Goal: Information Seeking & Learning: Learn about a topic

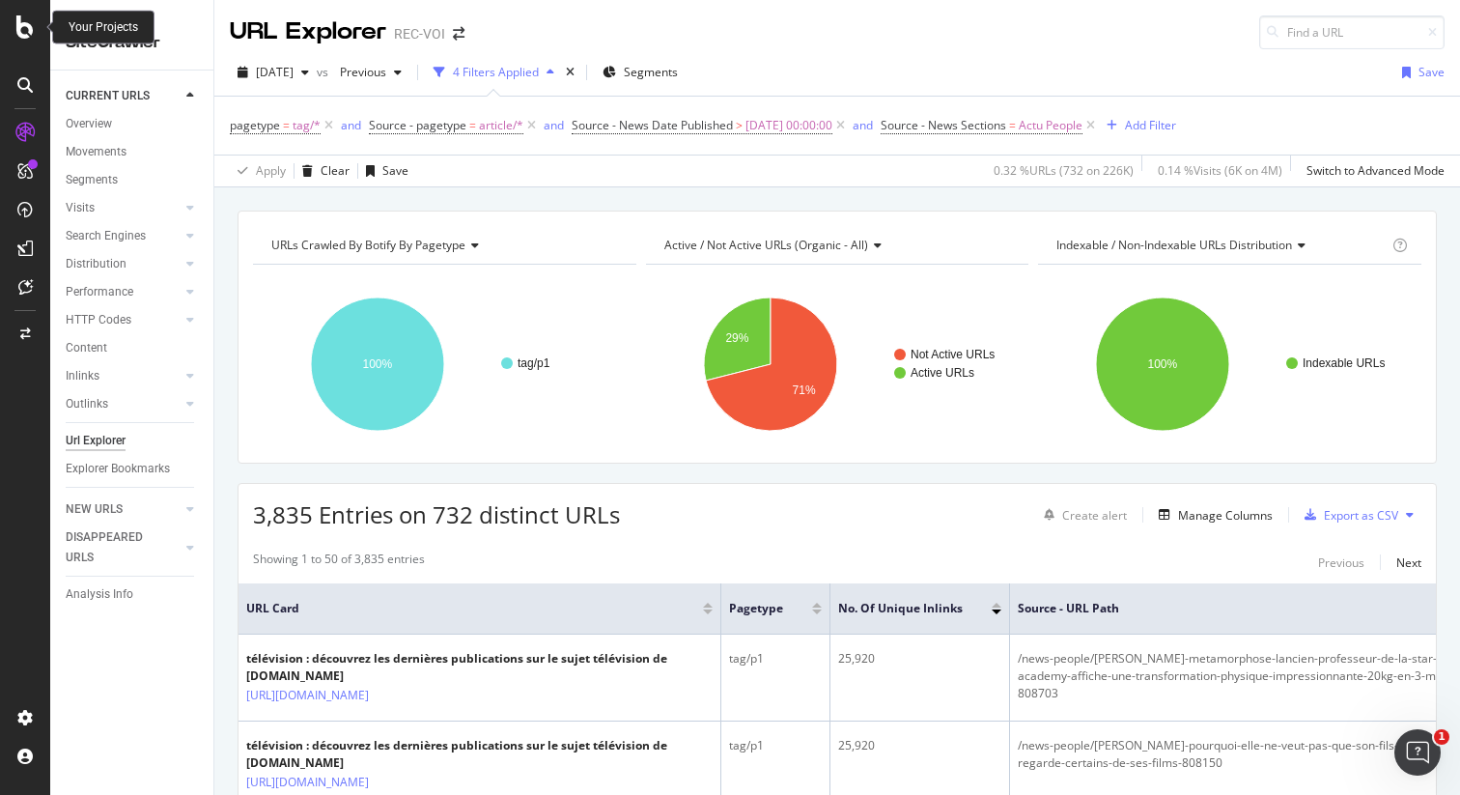
click at [27, 21] on icon at bounding box center [24, 26] width 17 height 23
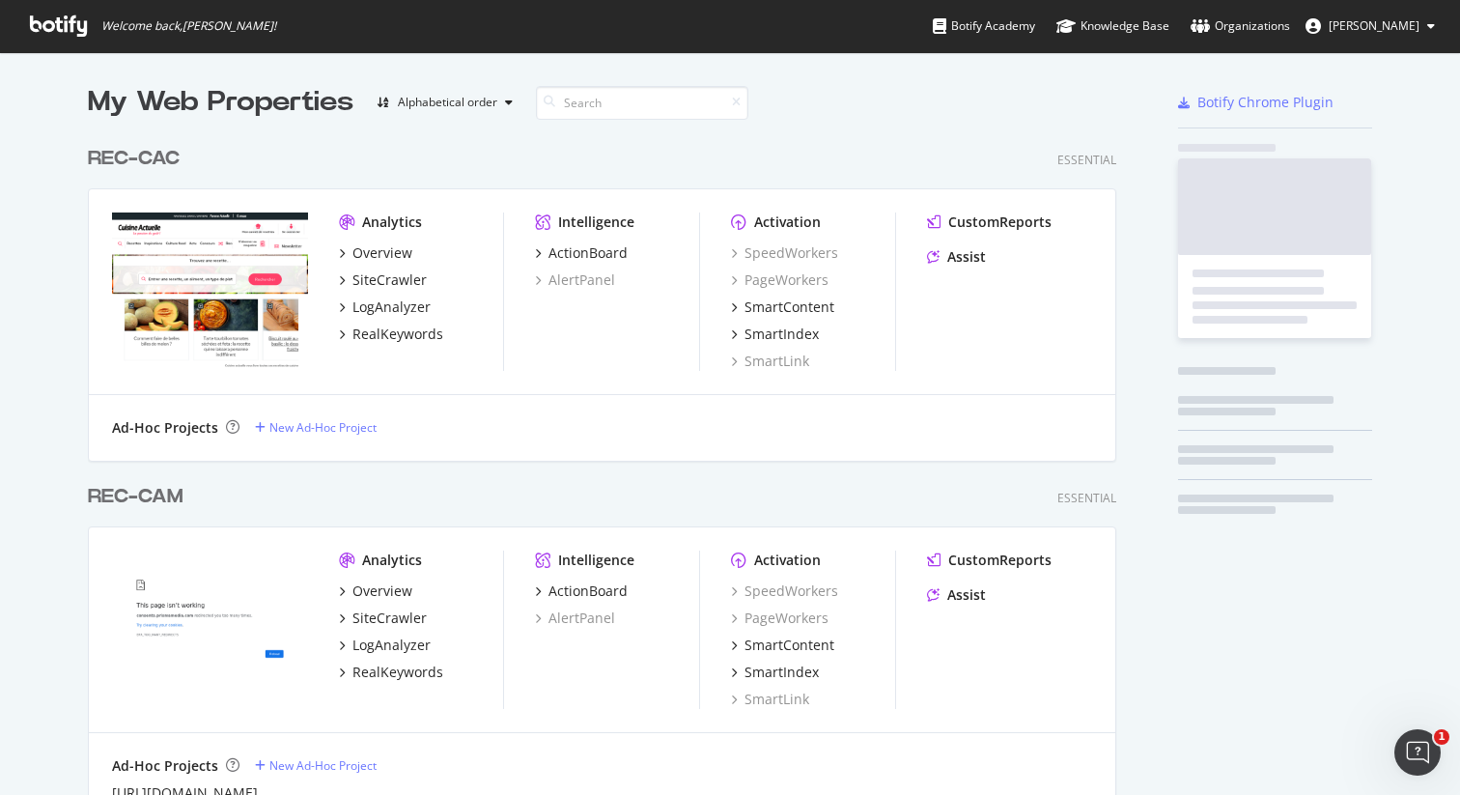
scroll to position [780, 1431]
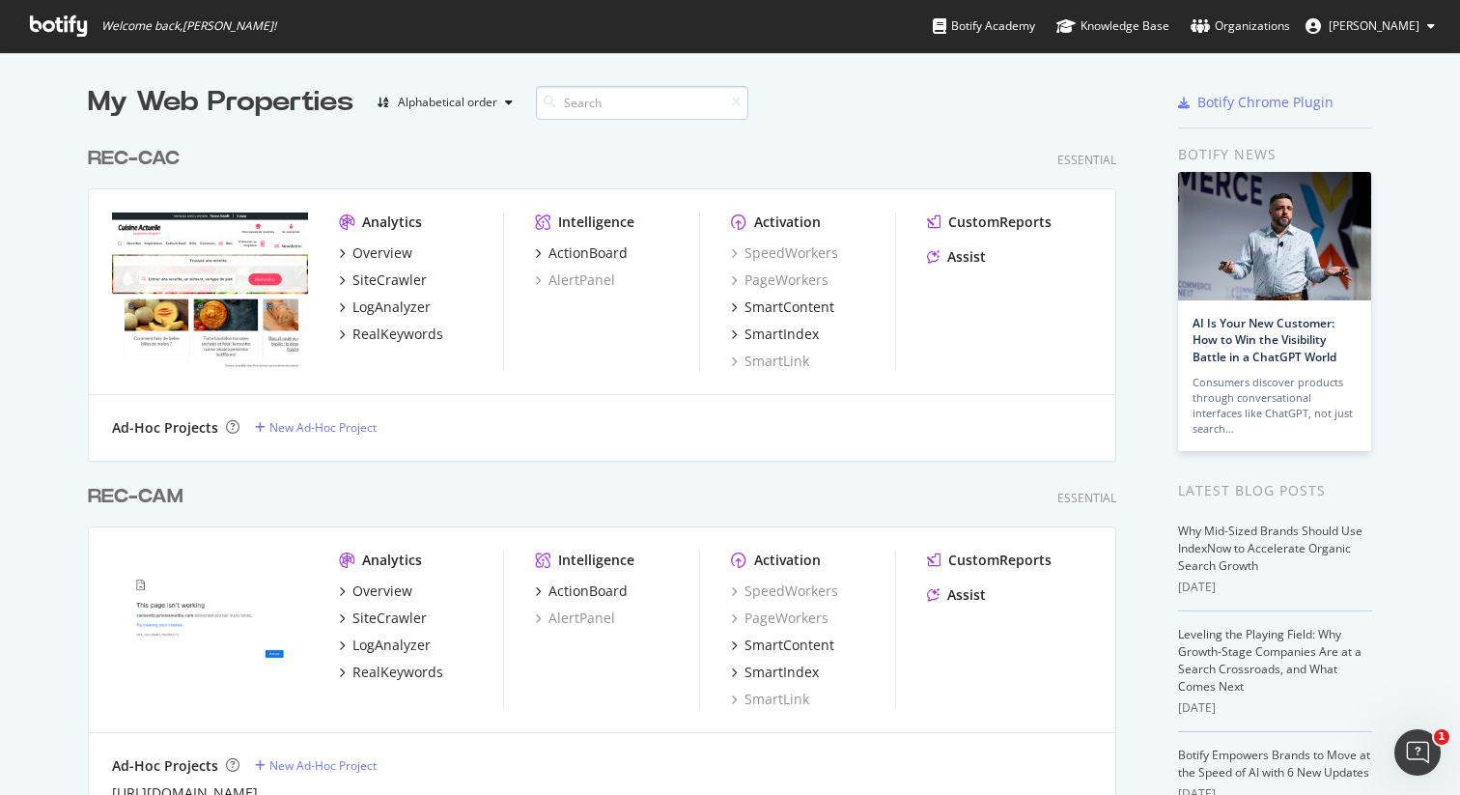
click at [602, 107] on input at bounding box center [642, 103] width 212 height 34
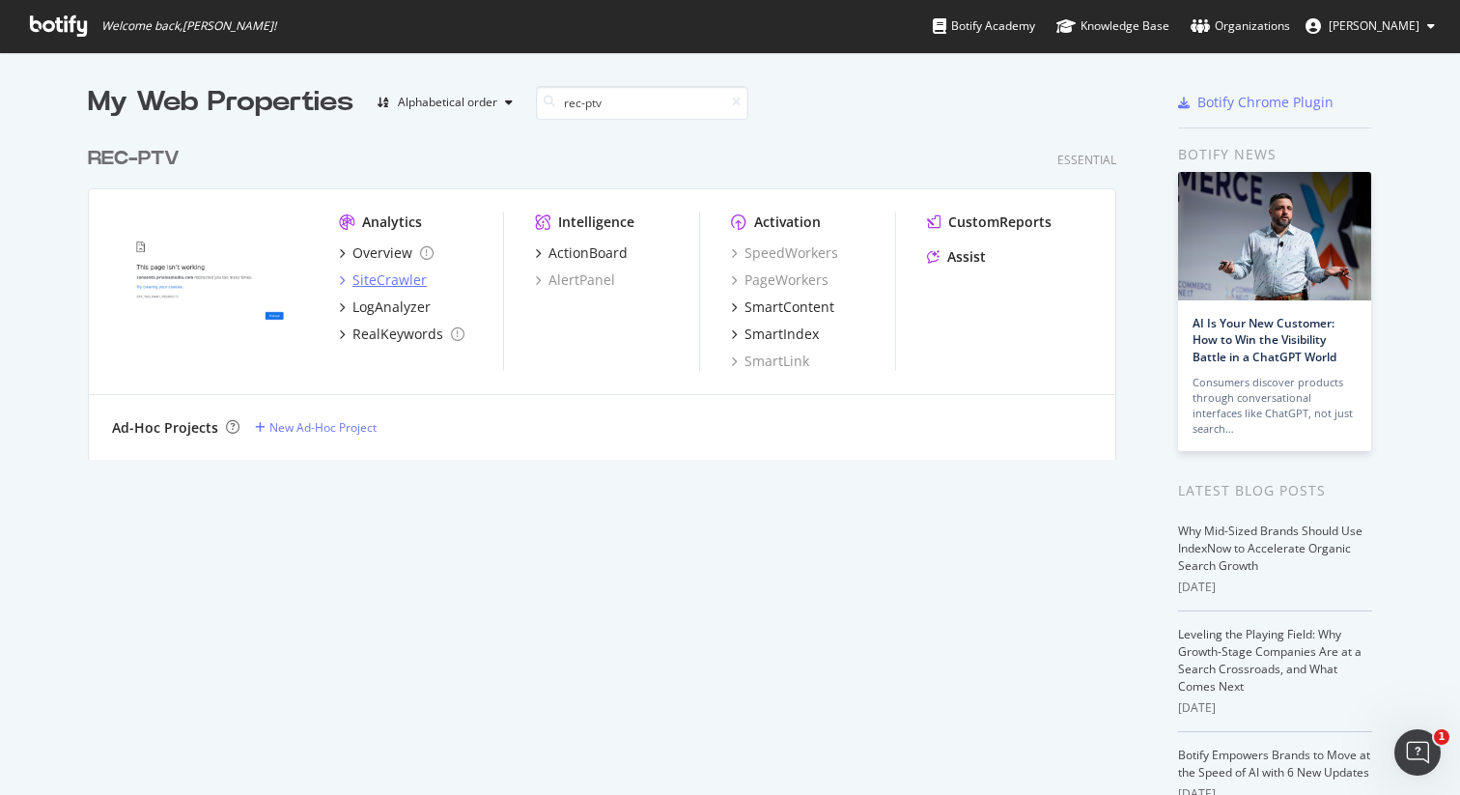
type input "rec-ptv"
click at [375, 276] on div "SiteCrawler" at bounding box center [389, 279] width 74 height 19
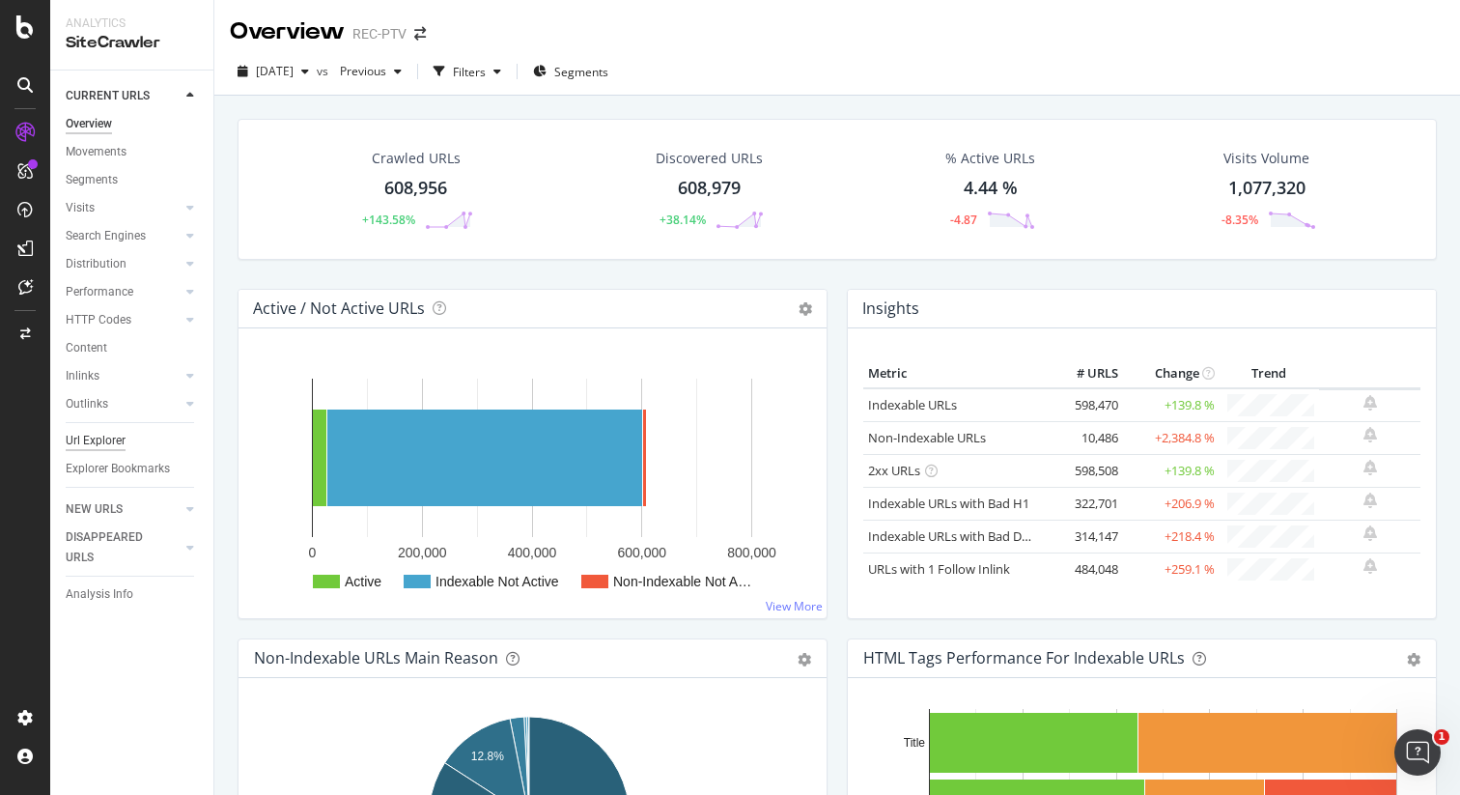
click at [108, 436] on div "Url Explorer" at bounding box center [96, 441] width 60 height 20
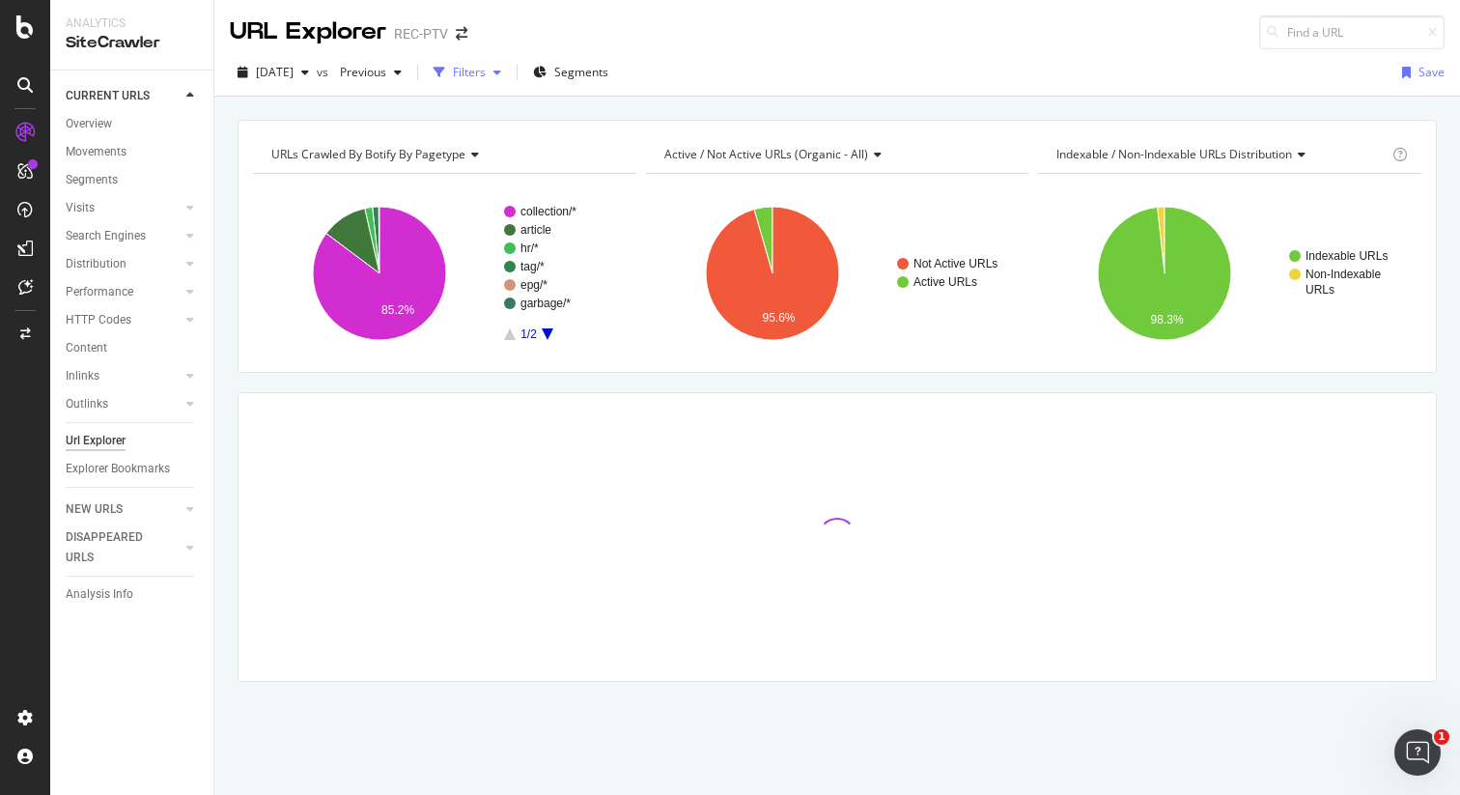
click at [486, 70] on div "Filters" at bounding box center [469, 72] width 33 height 16
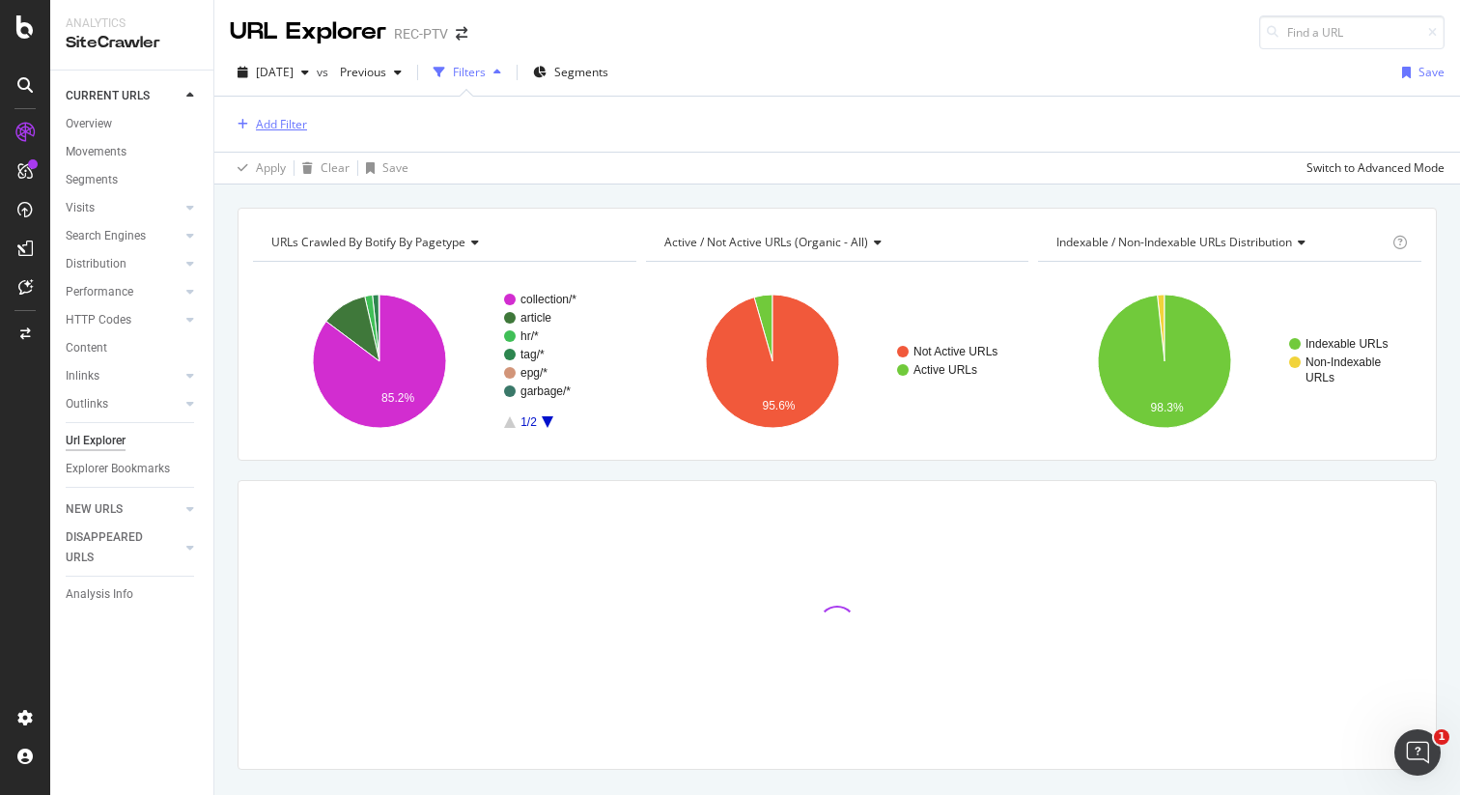
click at [285, 125] on div "Add Filter" at bounding box center [281, 124] width 51 height 16
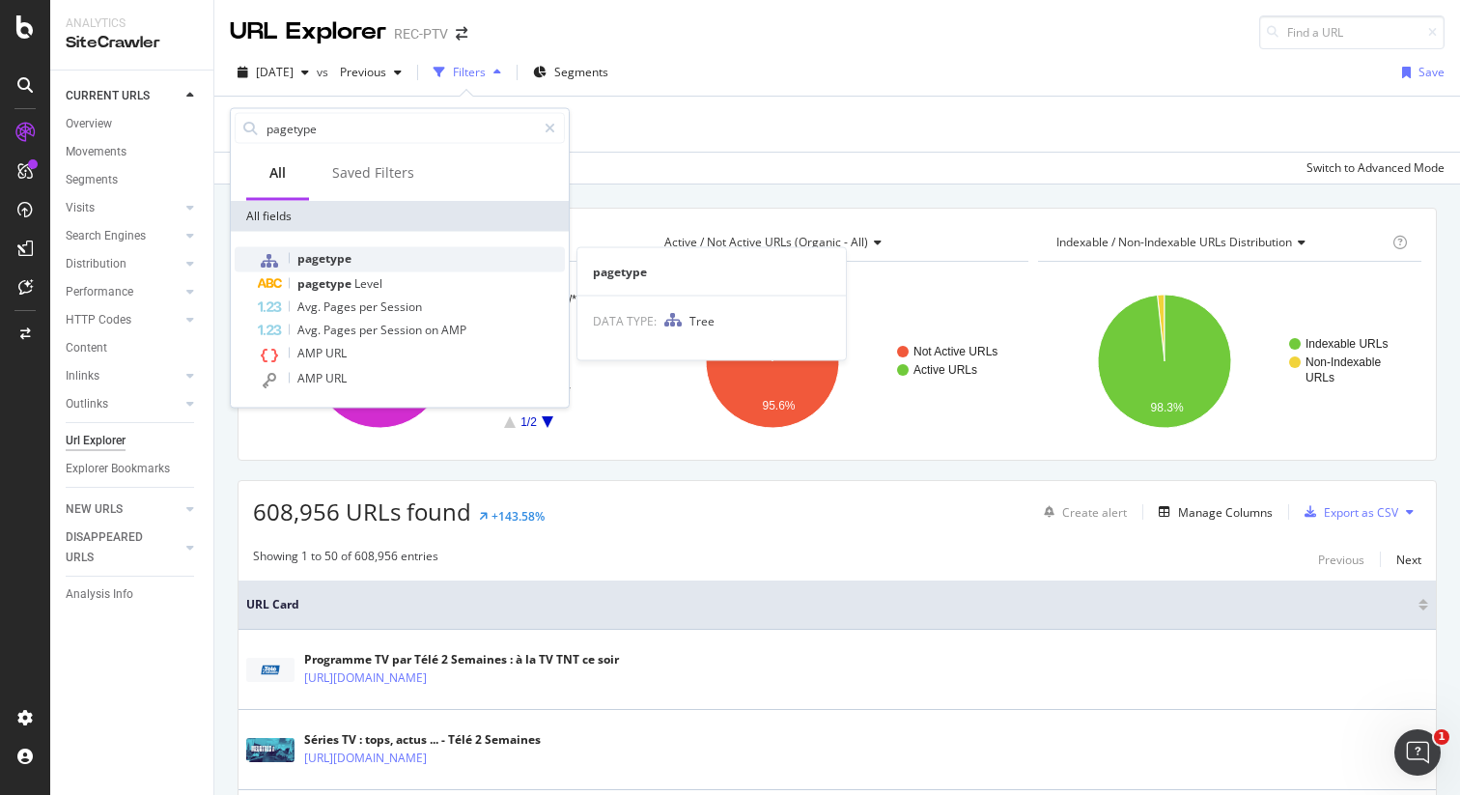
type input "pagetype"
click at [342, 266] on div "pagetype" at bounding box center [411, 259] width 307 height 25
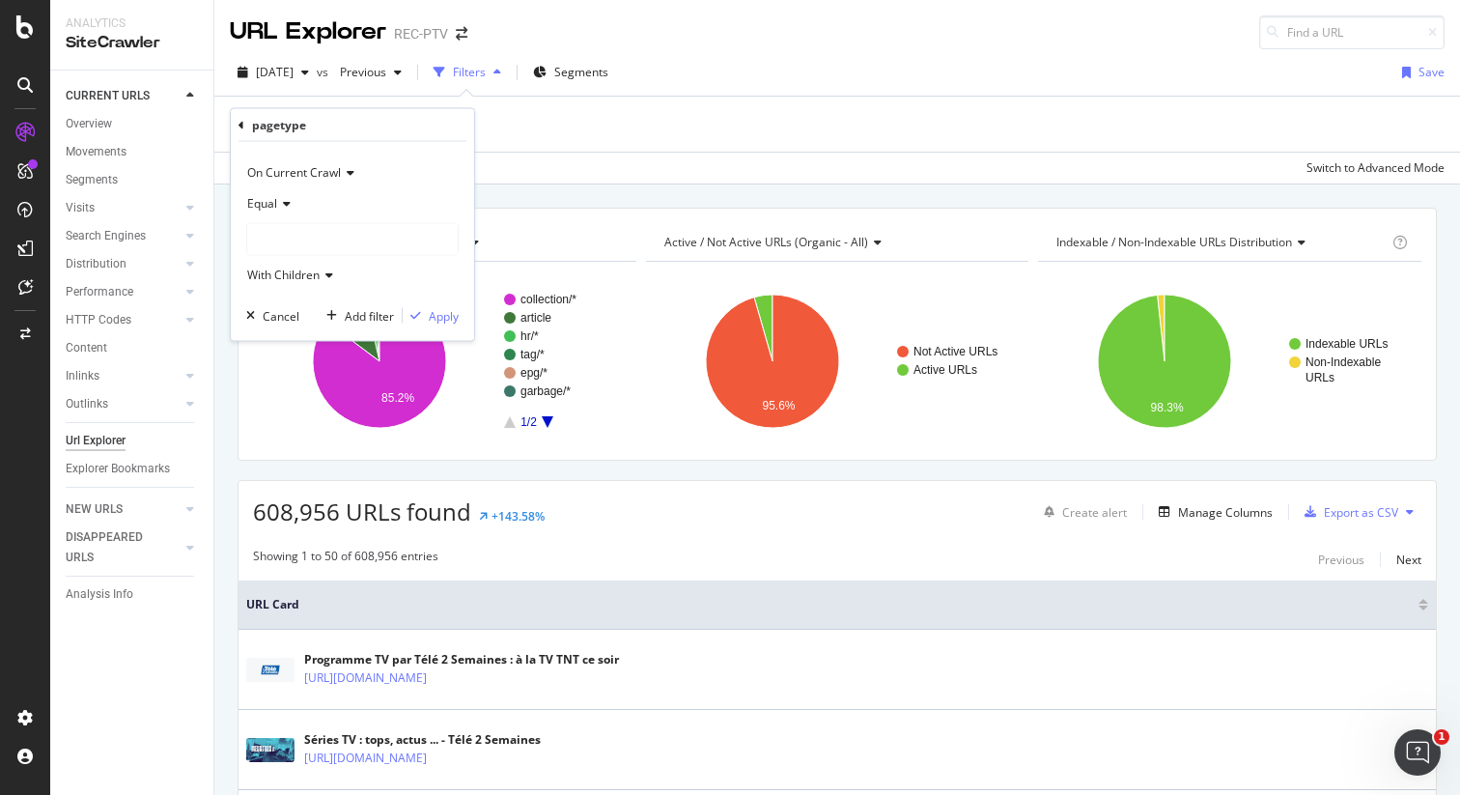
click at [341, 248] on div at bounding box center [352, 239] width 210 height 31
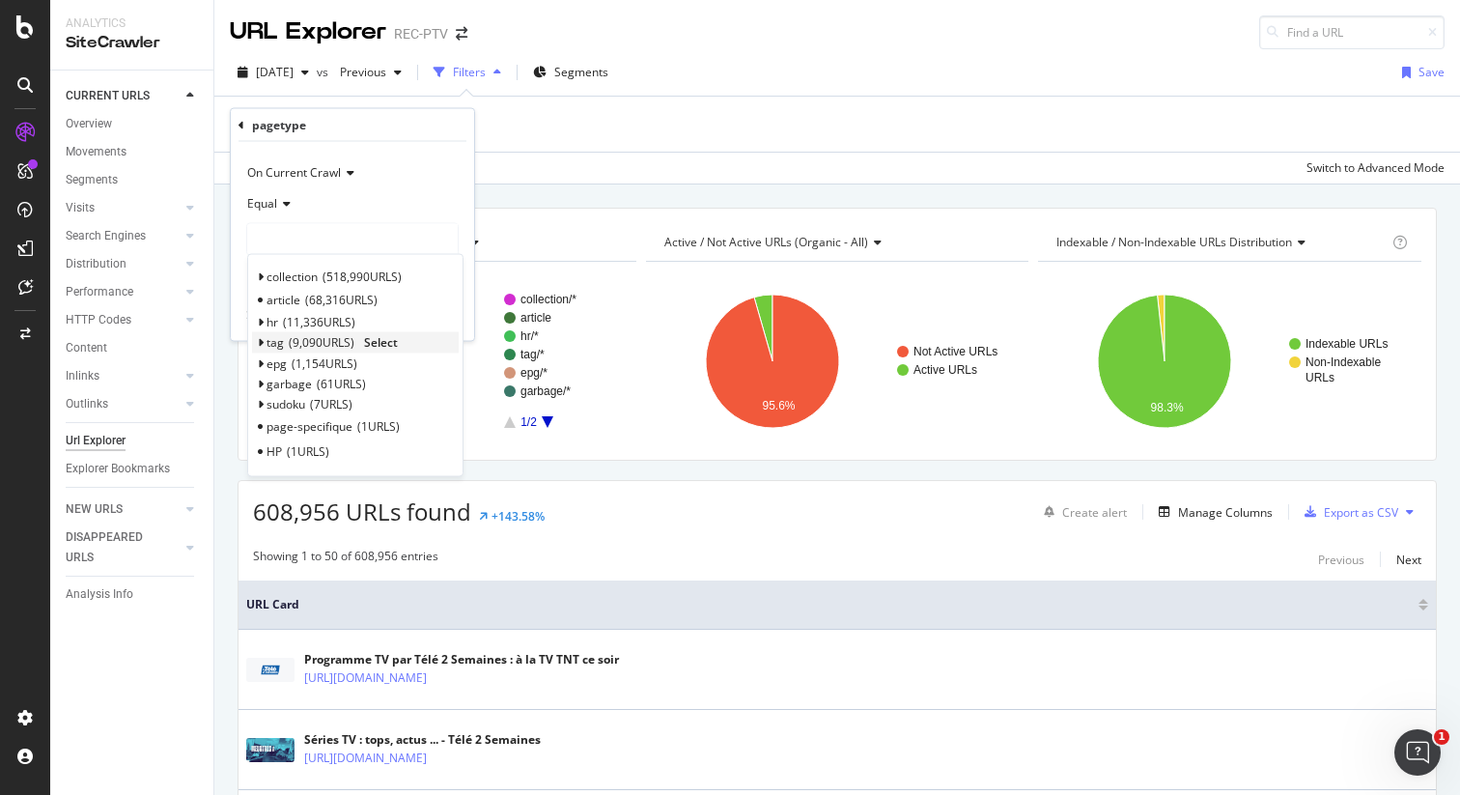
click at [265, 342] on div "tag 9,090 URLS Select" at bounding box center [355, 342] width 207 height 20
click at [257, 342] on icon at bounding box center [260, 343] width 7 height 12
click at [380, 337] on span "Select" at bounding box center [381, 342] width 34 height 16
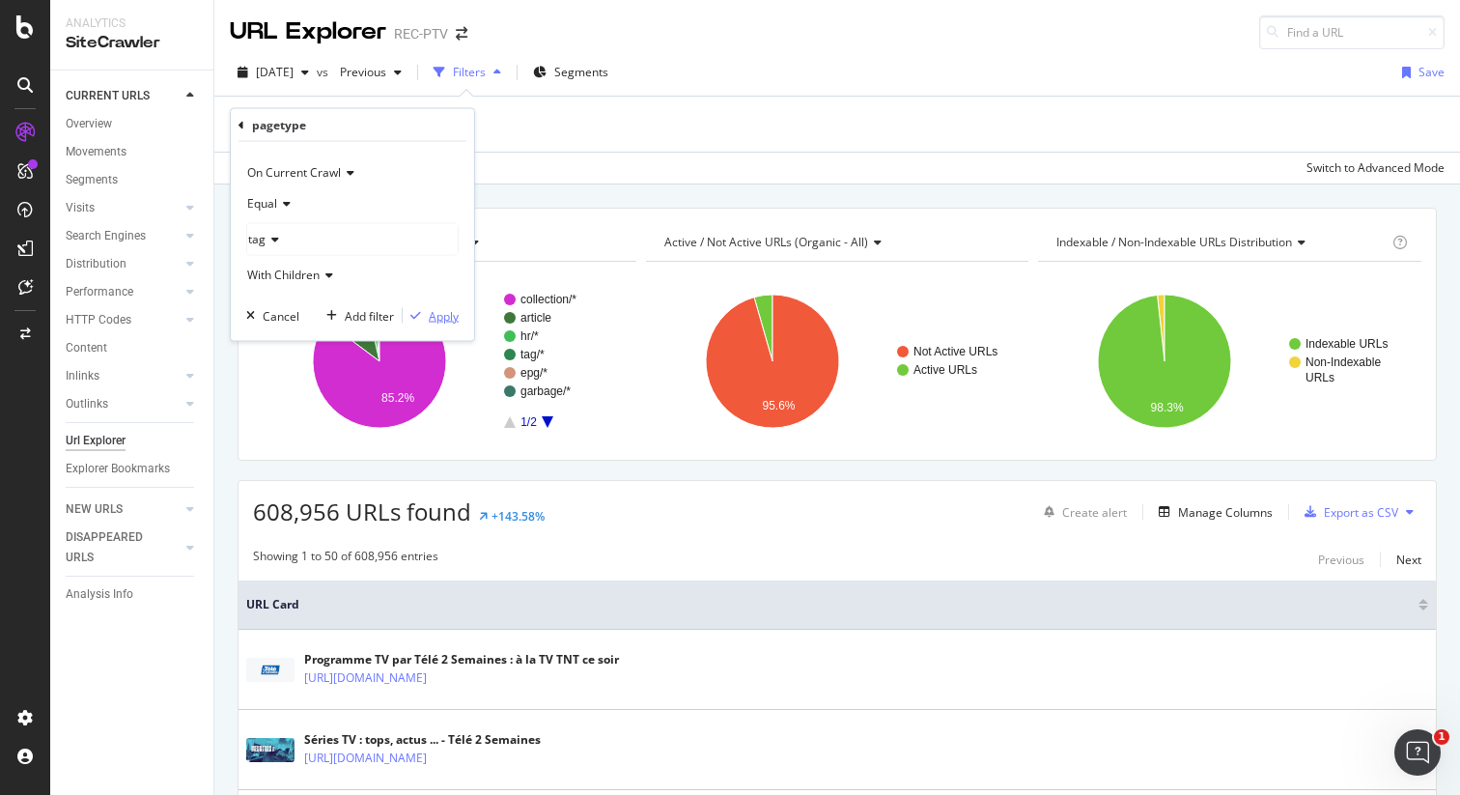
click at [422, 310] on div "button" at bounding box center [416, 316] width 26 height 12
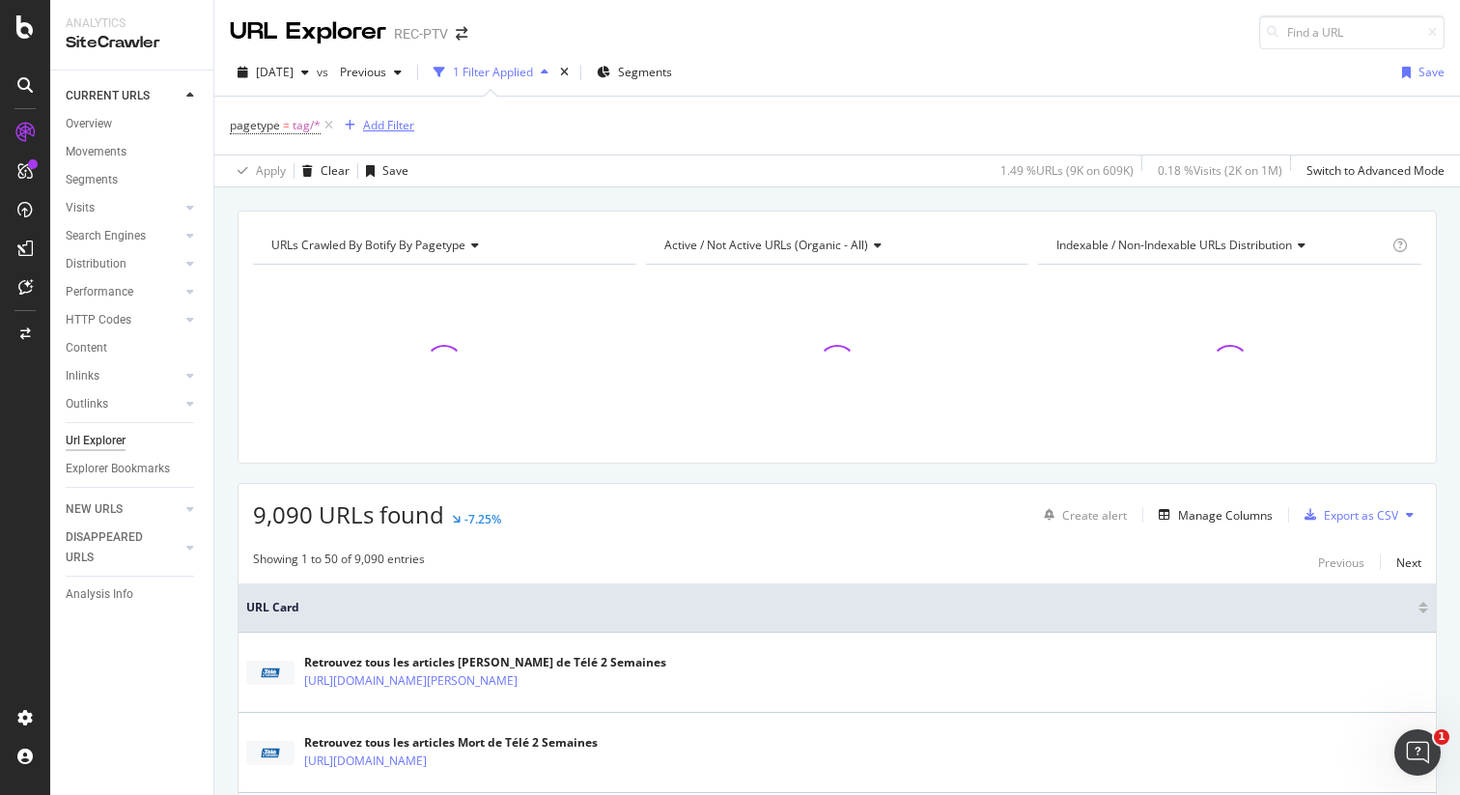
click at [392, 118] on div "Add Filter" at bounding box center [388, 125] width 51 height 16
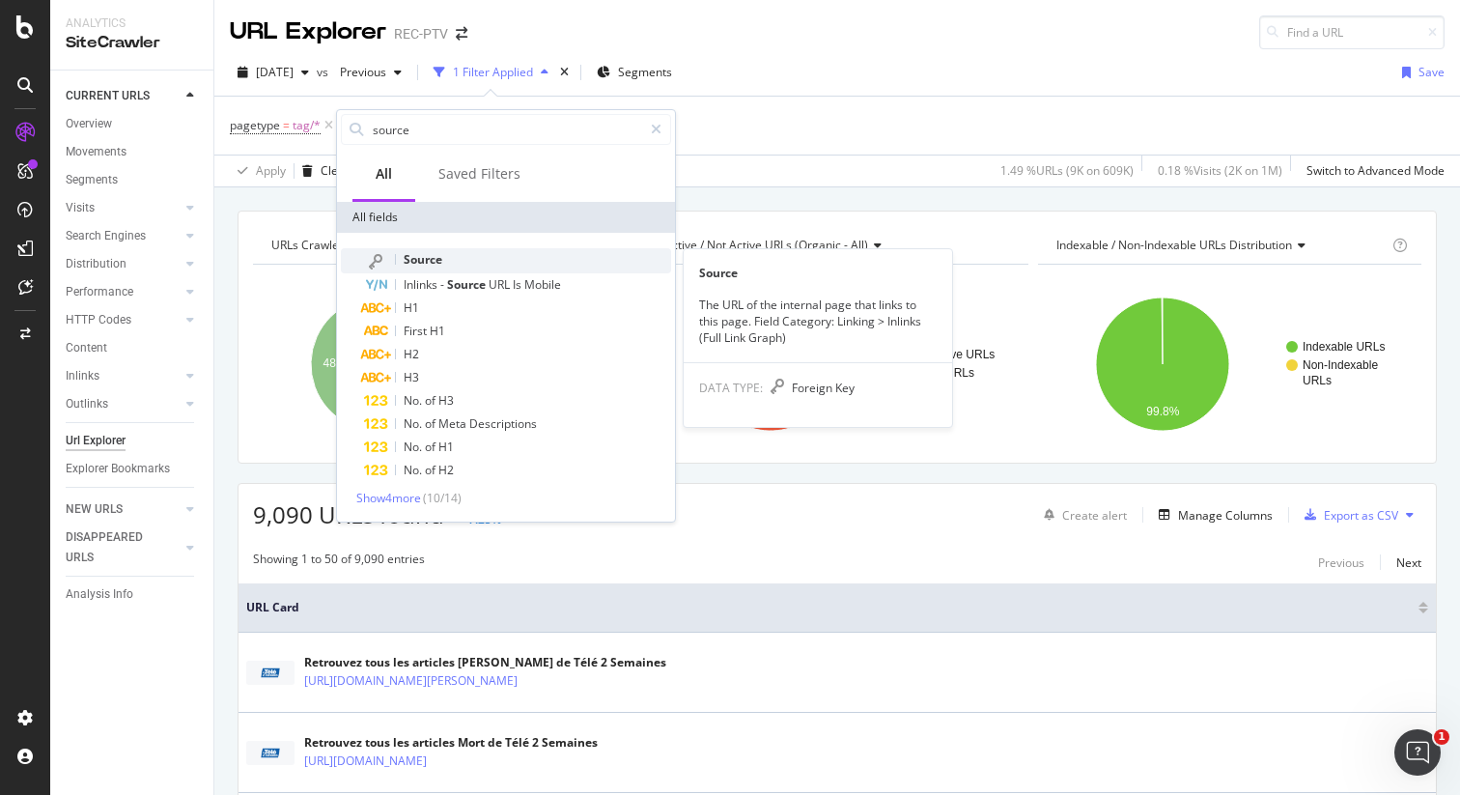
type input "source"
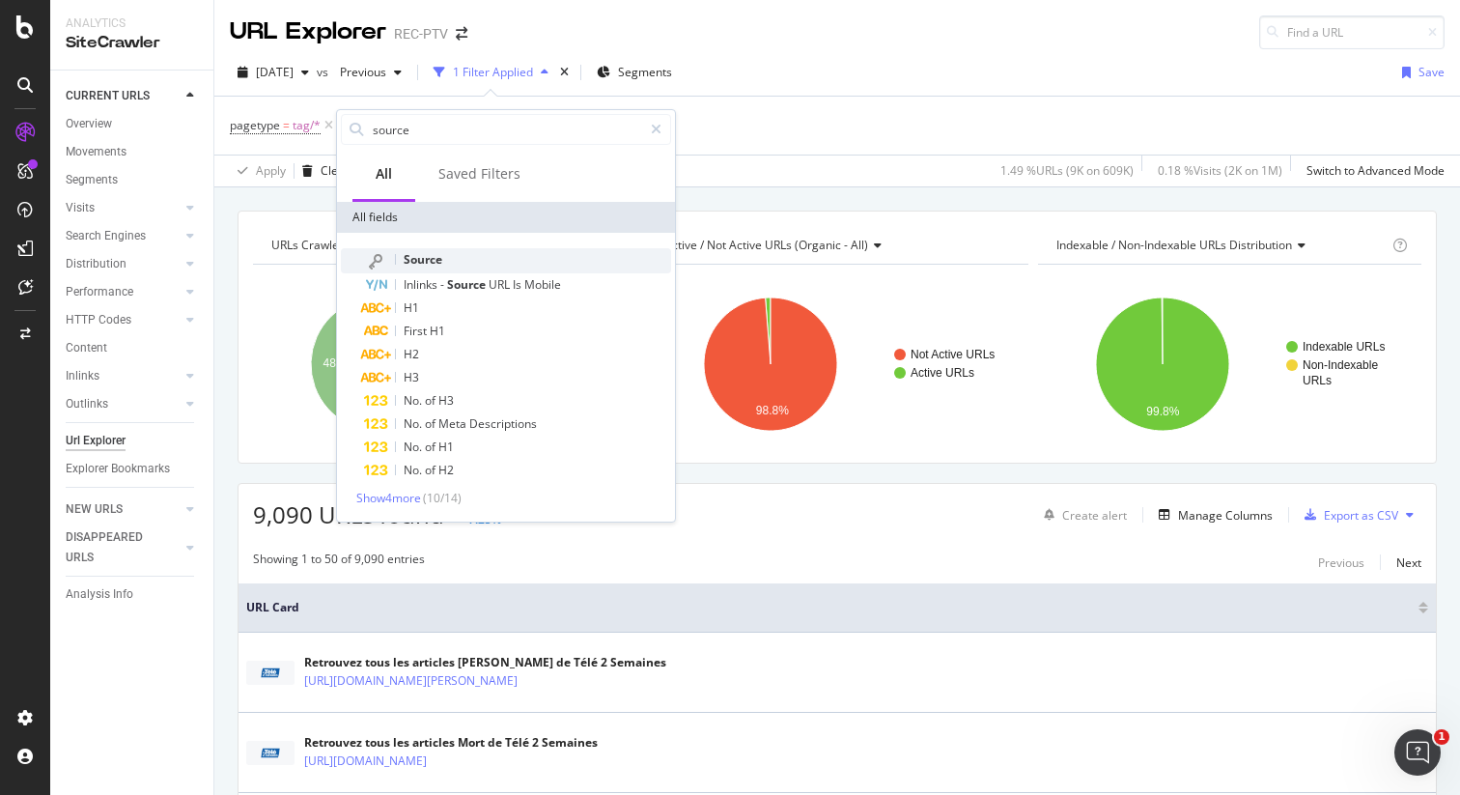
click at [438, 264] on span "Source" at bounding box center [423, 259] width 39 height 16
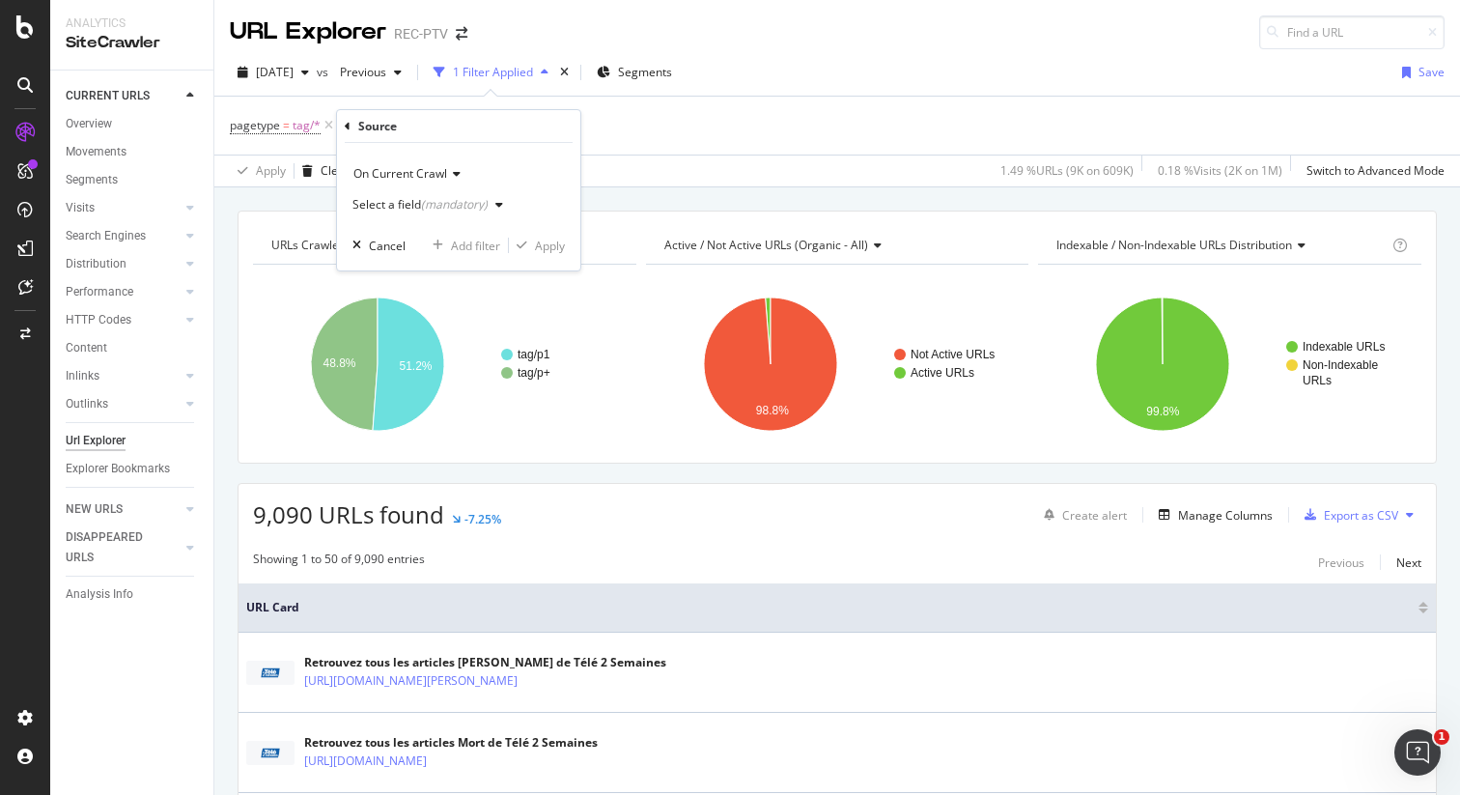
click at [421, 207] on div "(mandatory)" at bounding box center [454, 204] width 67 height 16
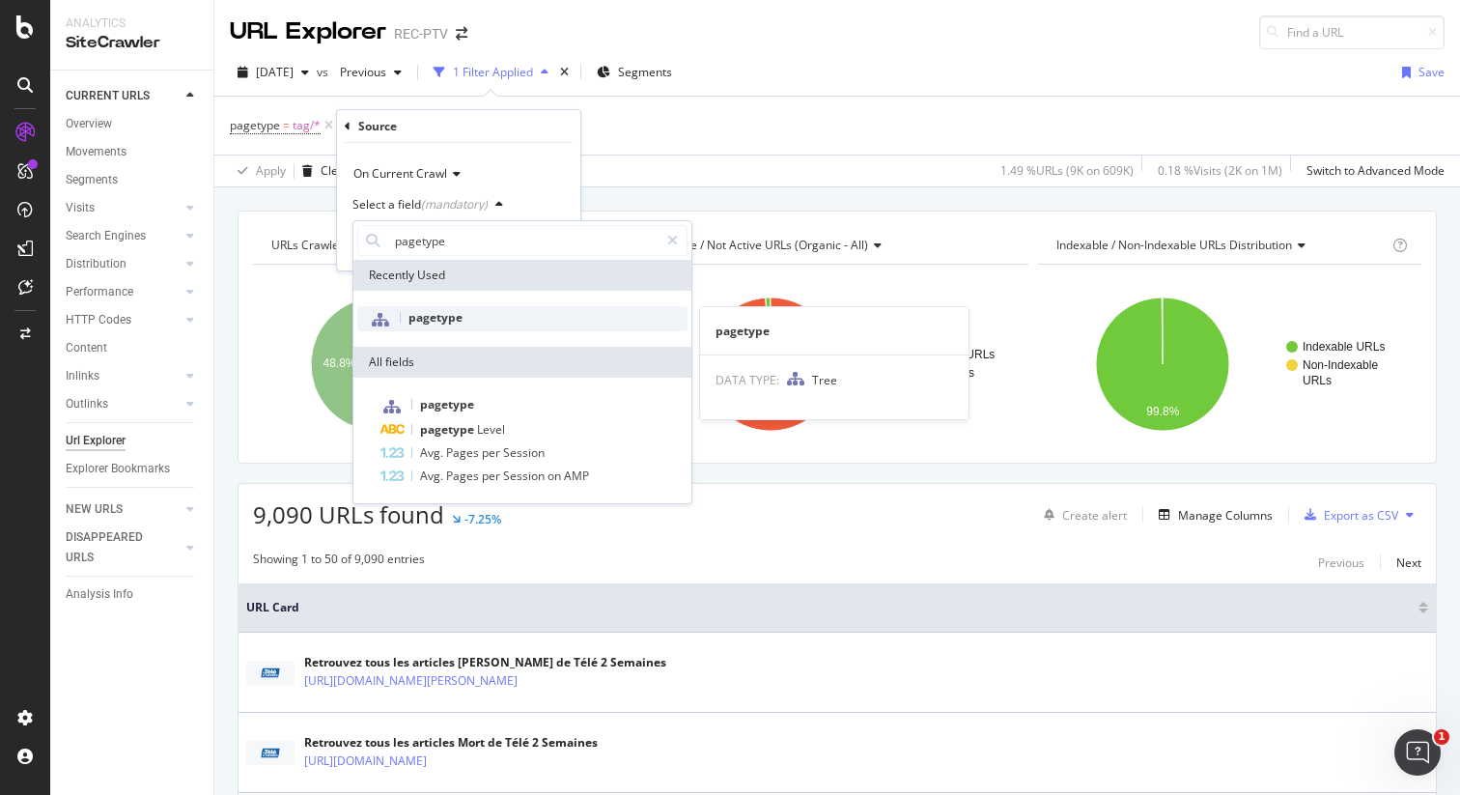
type input "pagetype"
click at [436, 310] on span "pagetype" at bounding box center [435, 317] width 54 height 16
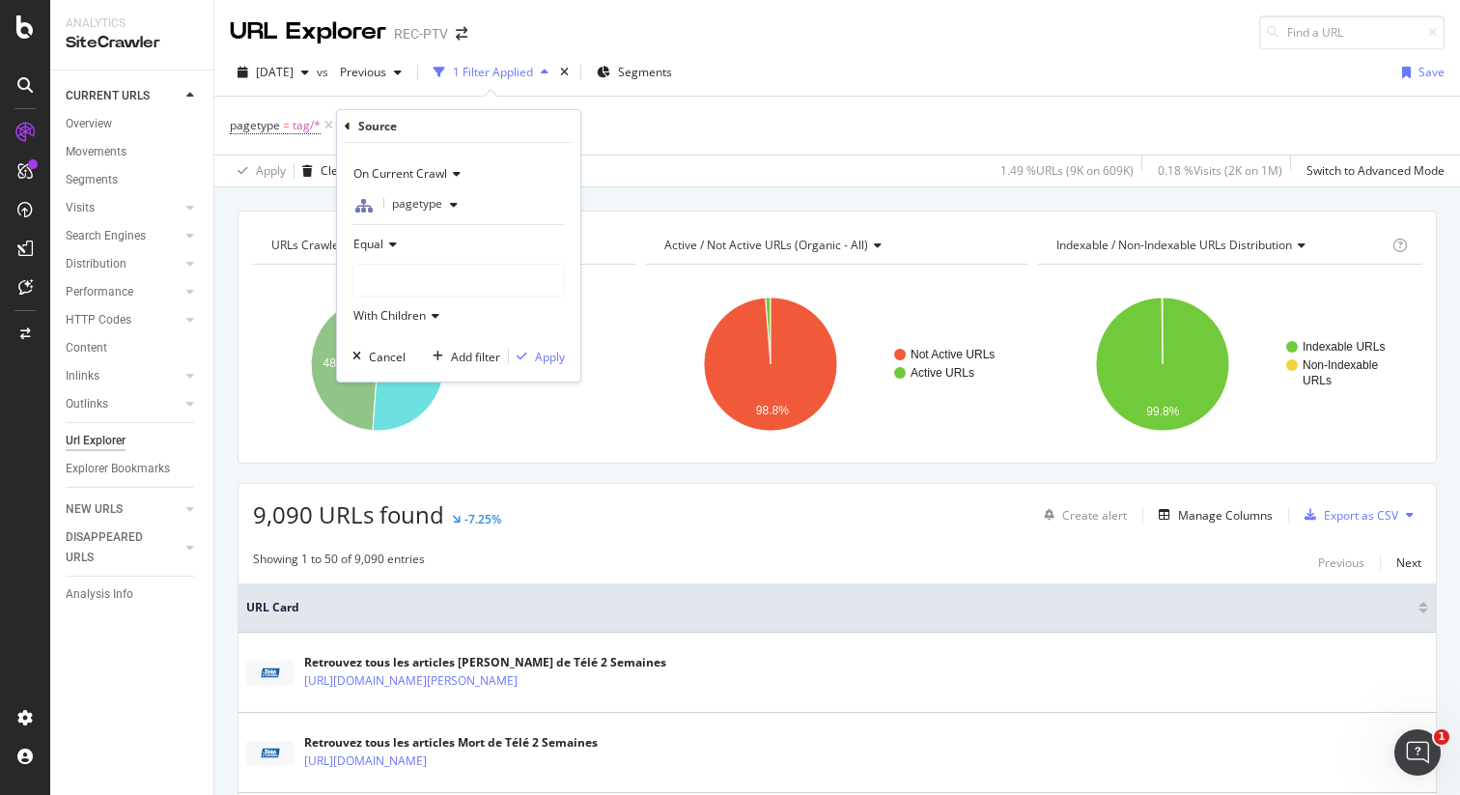
click at [396, 270] on div at bounding box center [458, 280] width 210 height 31
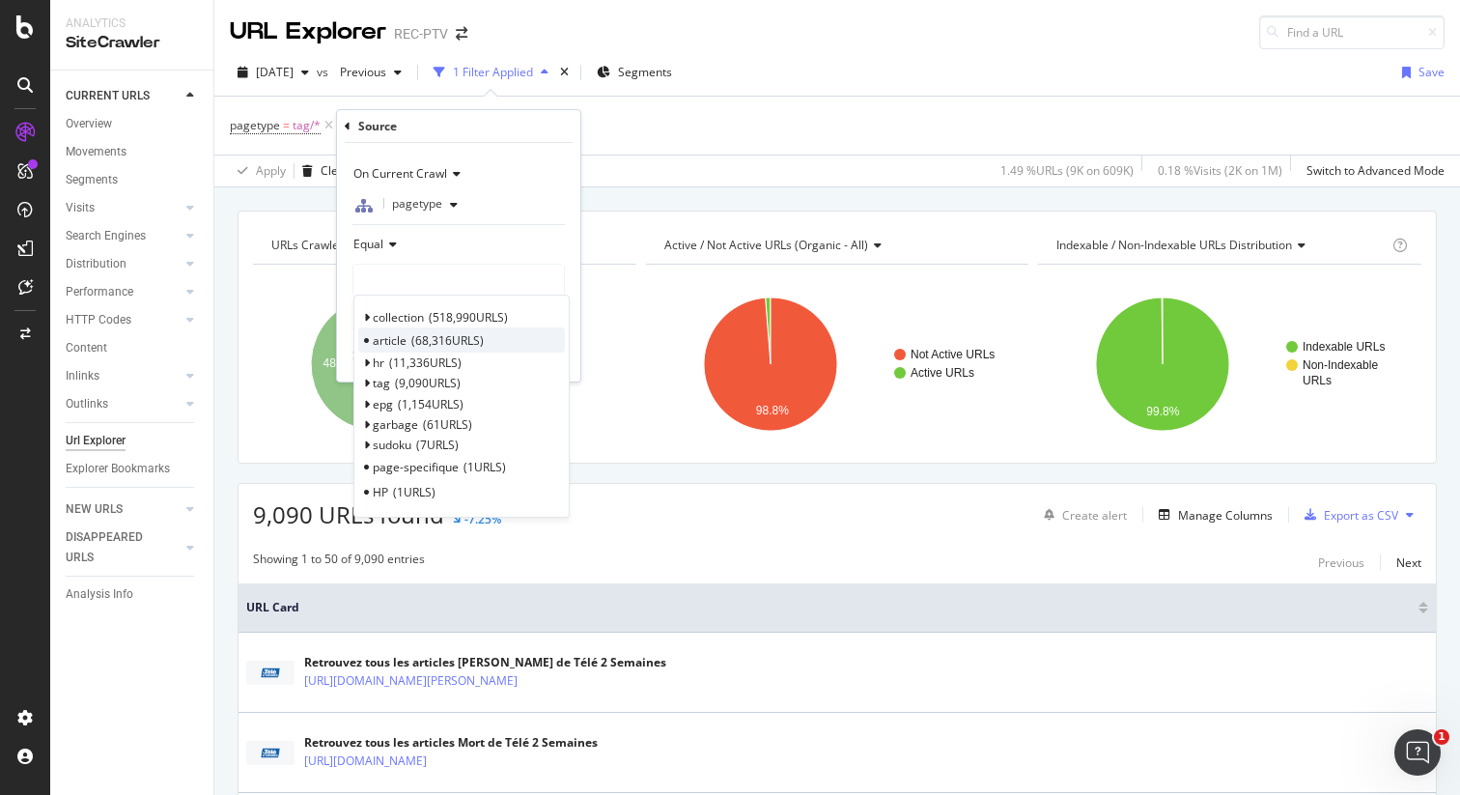
click at [392, 343] on span "article" at bounding box center [390, 340] width 34 height 16
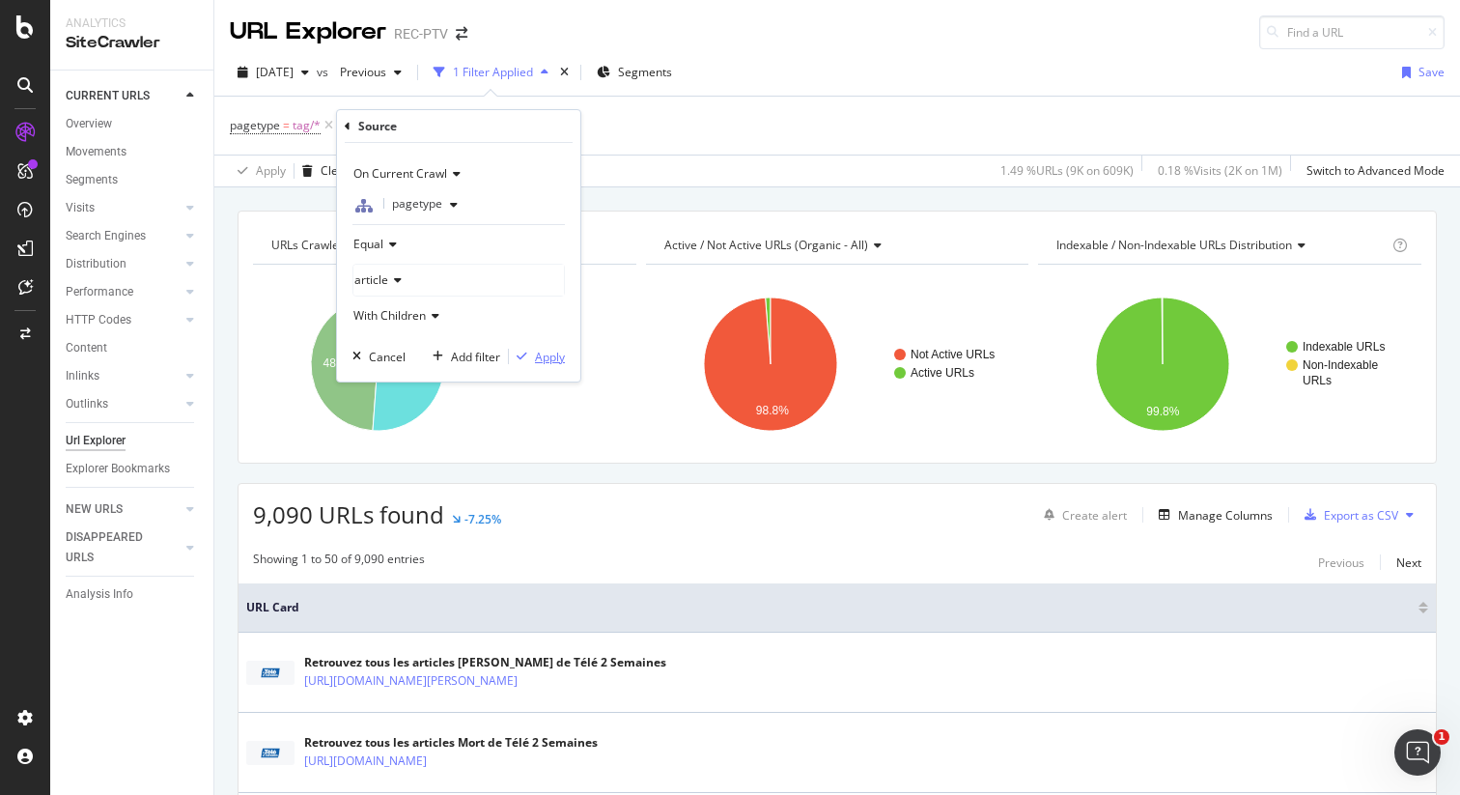
click at [557, 355] on div "Apply" at bounding box center [550, 357] width 30 height 16
